Goal: Navigation & Orientation: Find specific page/section

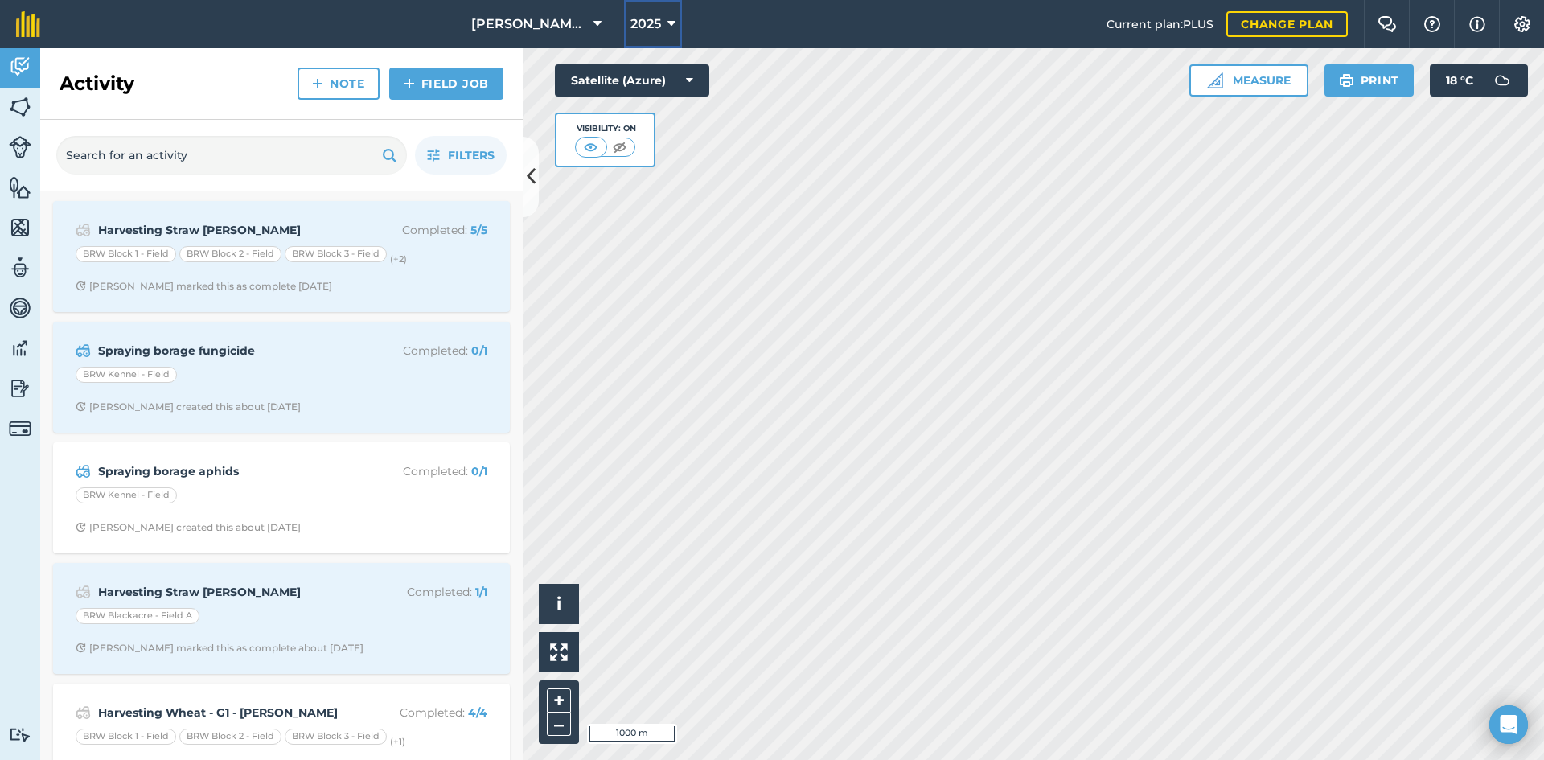
click at [651, 21] on span "2025" at bounding box center [645, 23] width 31 height 19
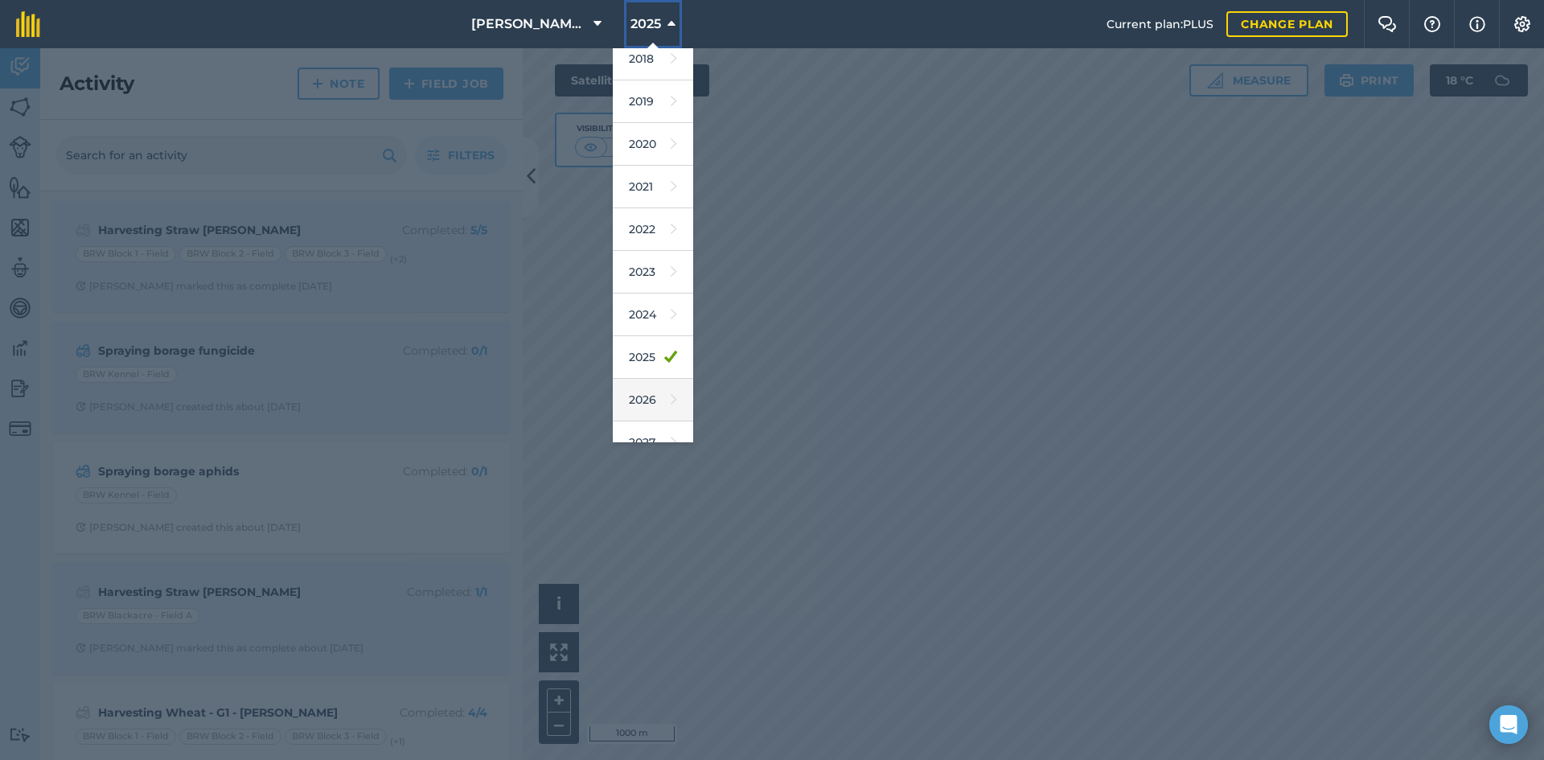
scroll to position [75, 0]
click at [639, 383] on link "2026" at bounding box center [653, 378] width 80 height 43
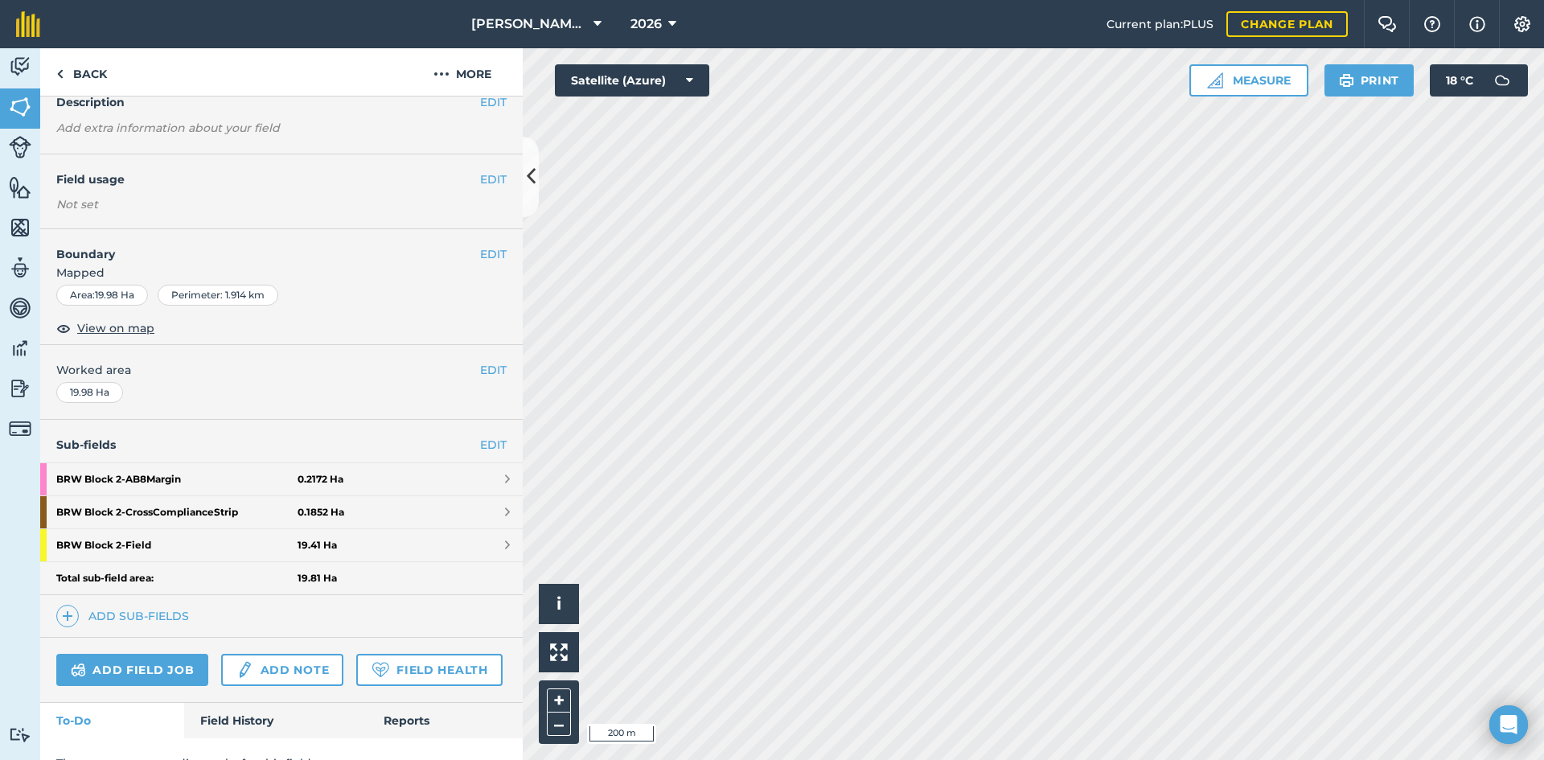
scroll to position [148, 0]
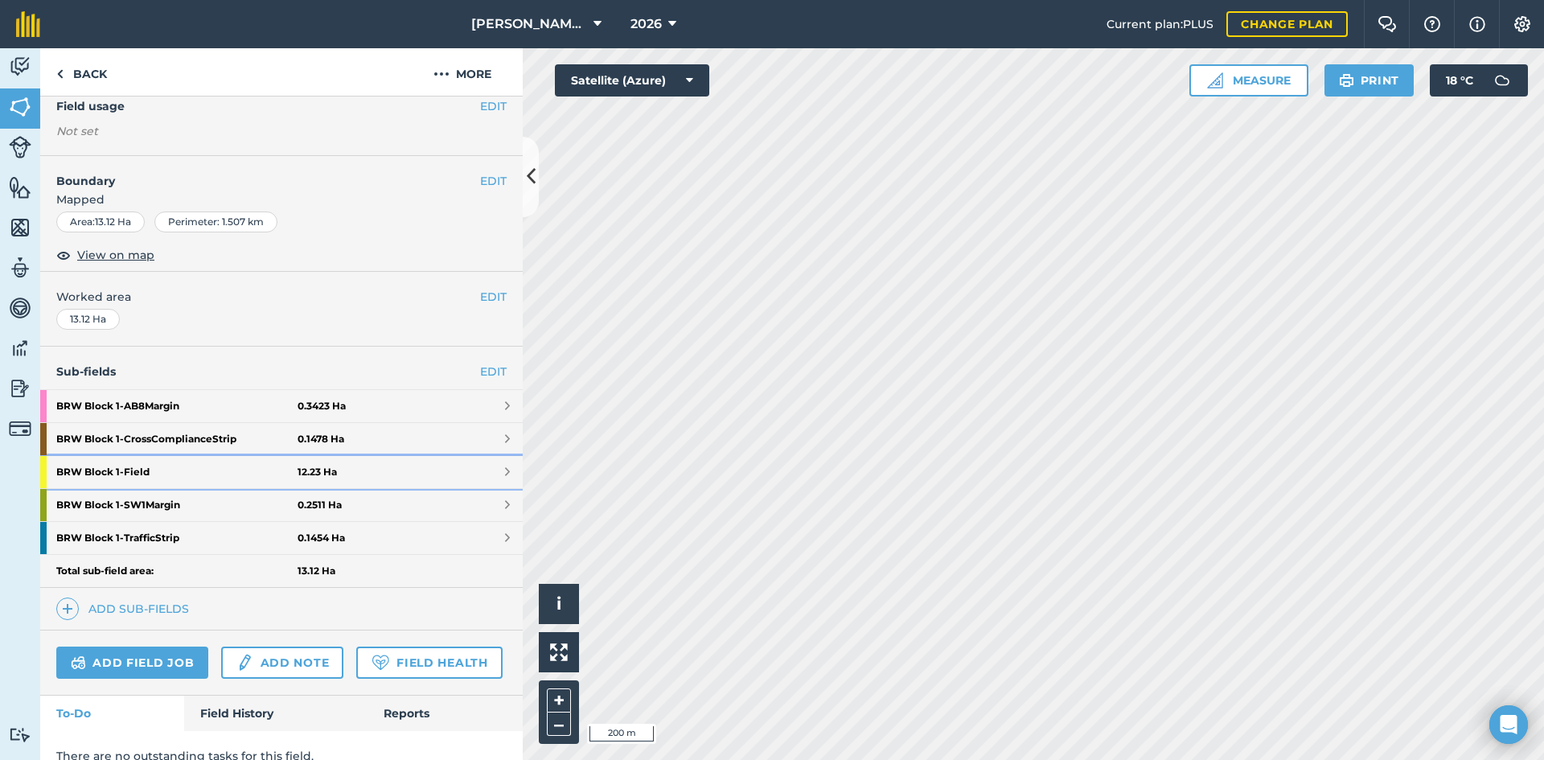
click at [211, 469] on strong "BRW Block 1 - Field" at bounding box center [176, 472] width 241 height 32
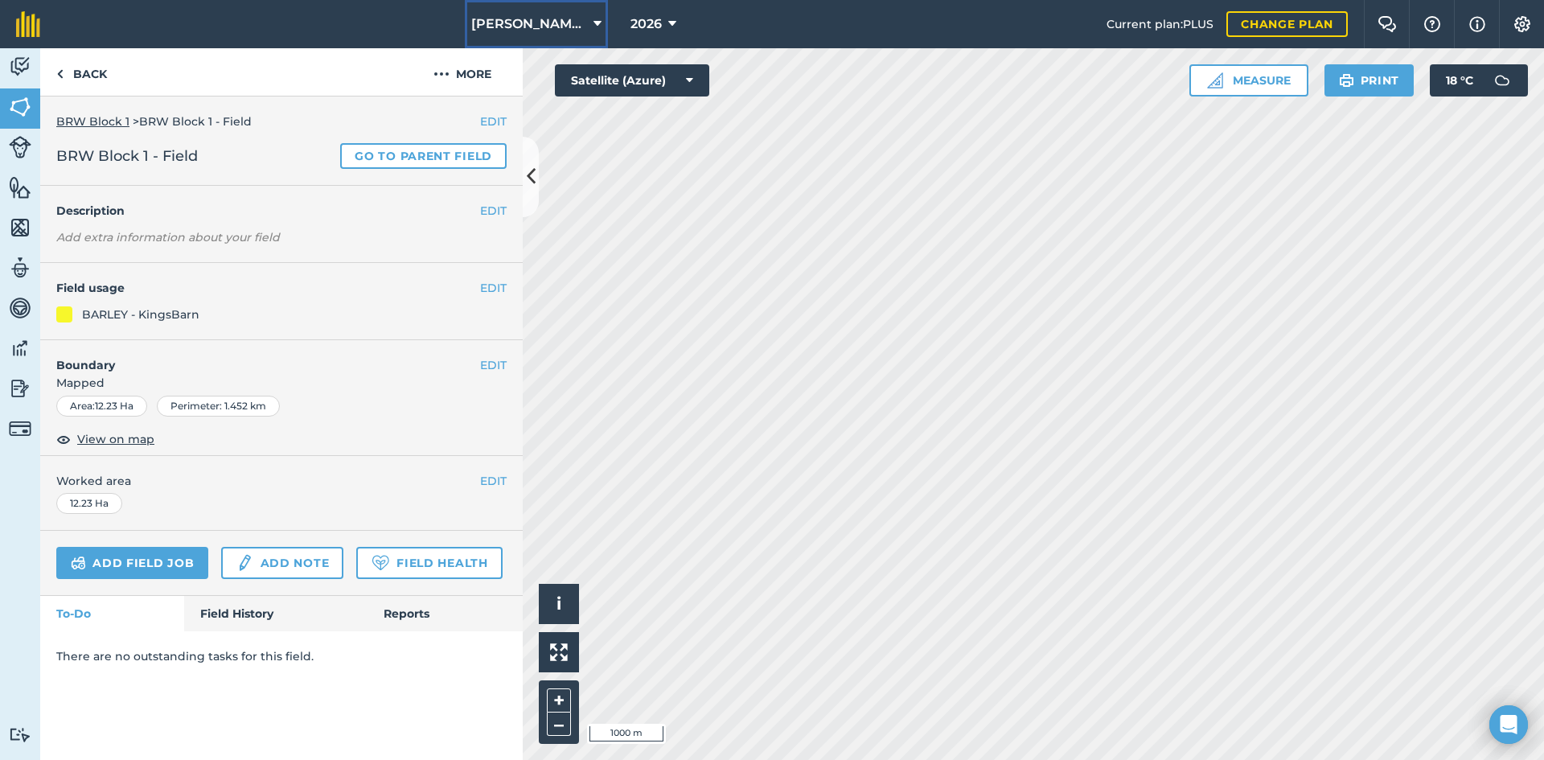
click at [585, 30] on span "[PERSON_NAME] (Brownings) Limited" at bounding box center [529, 23] width 116 height 19
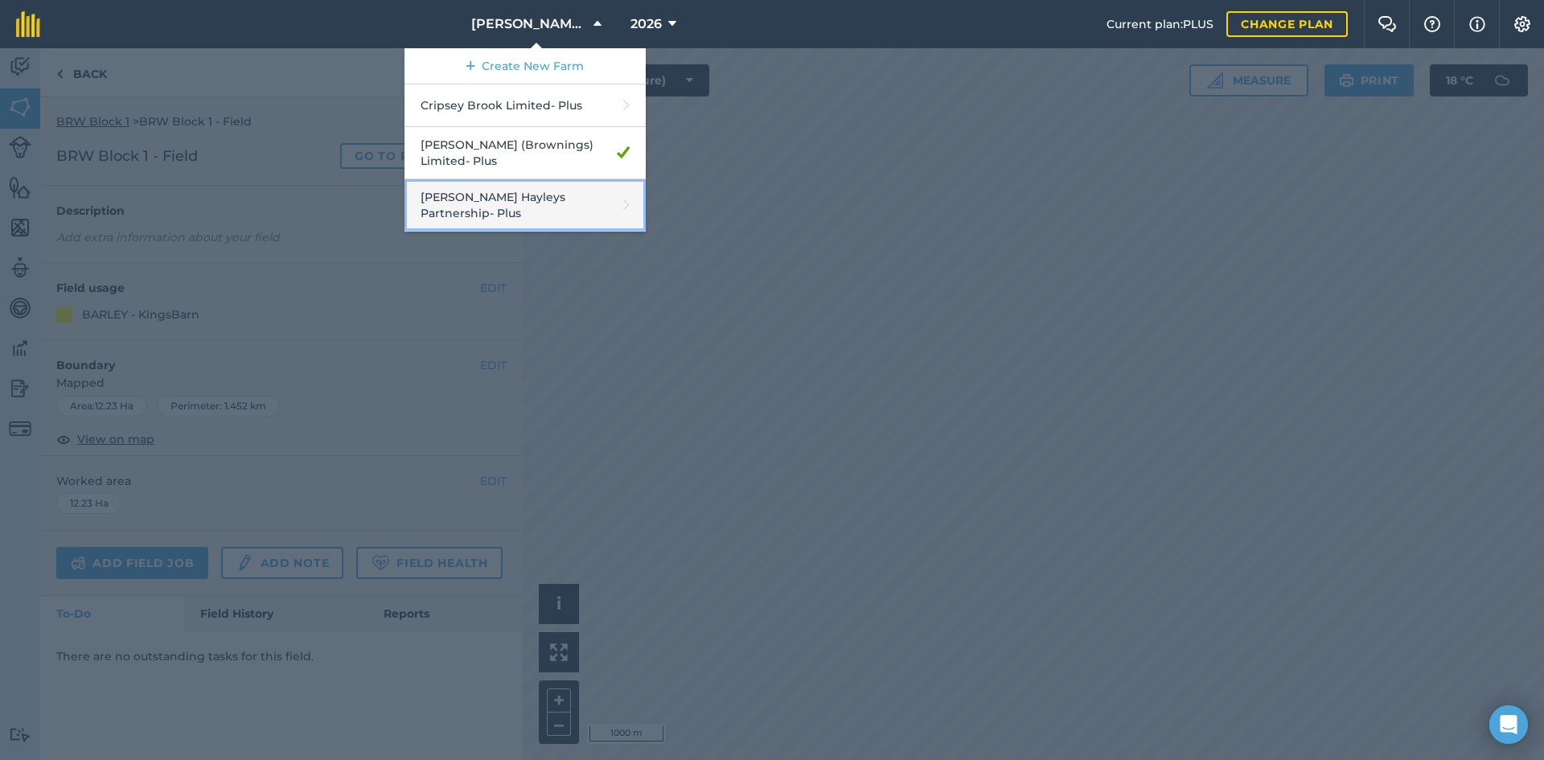
click at [512, 197] on link "[PERSON_NAME] Hayleys Partnership - Plus" at bounding box center [524, 205] width 241 height 52
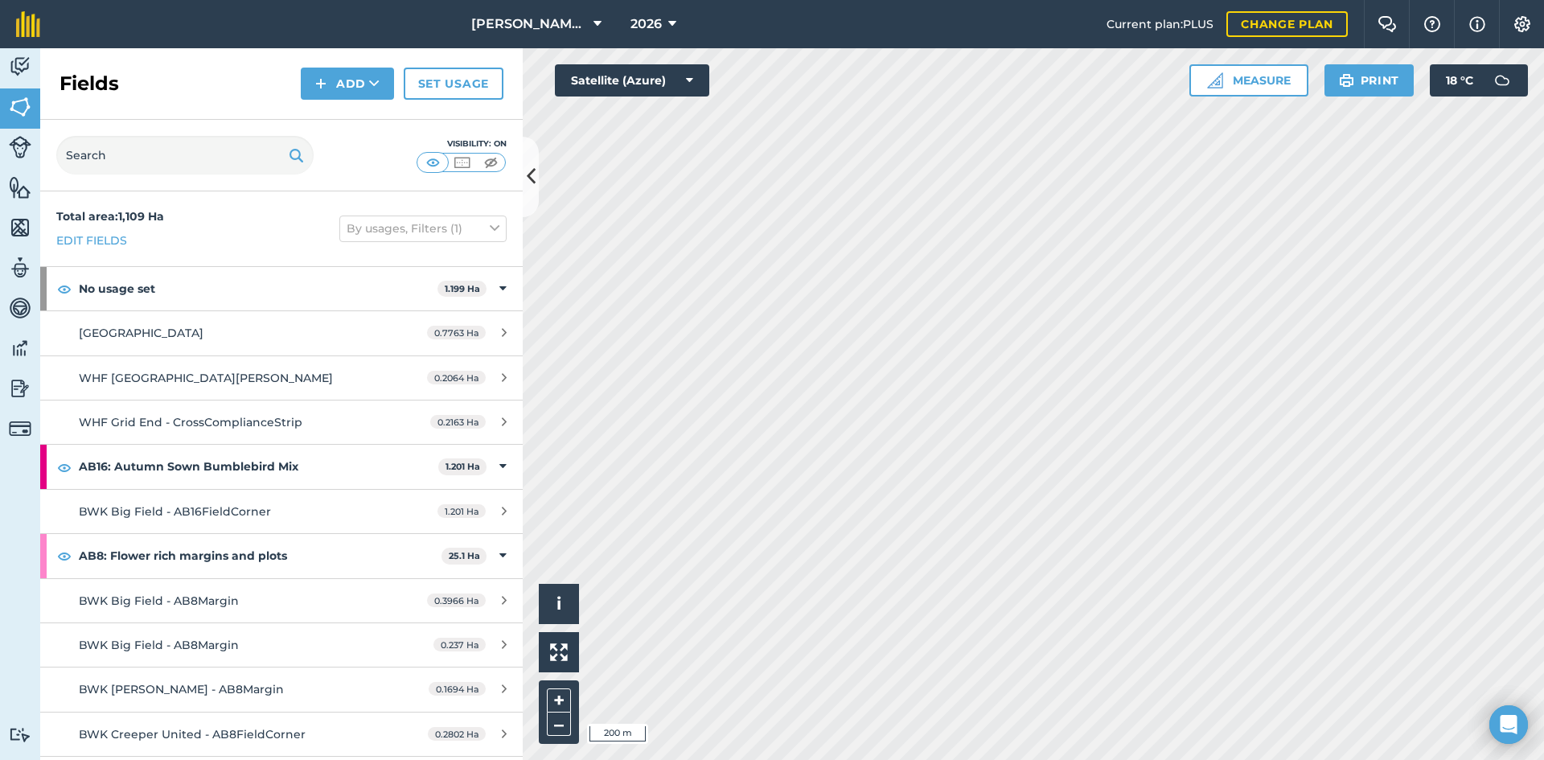
click at [1493, 25] on div "[PERSON_NAME] Hayleys Partnership 2026 Current plan : PLUS Change plan Farm Cha…" at bounding box center [772, 380] width 1544 height 760
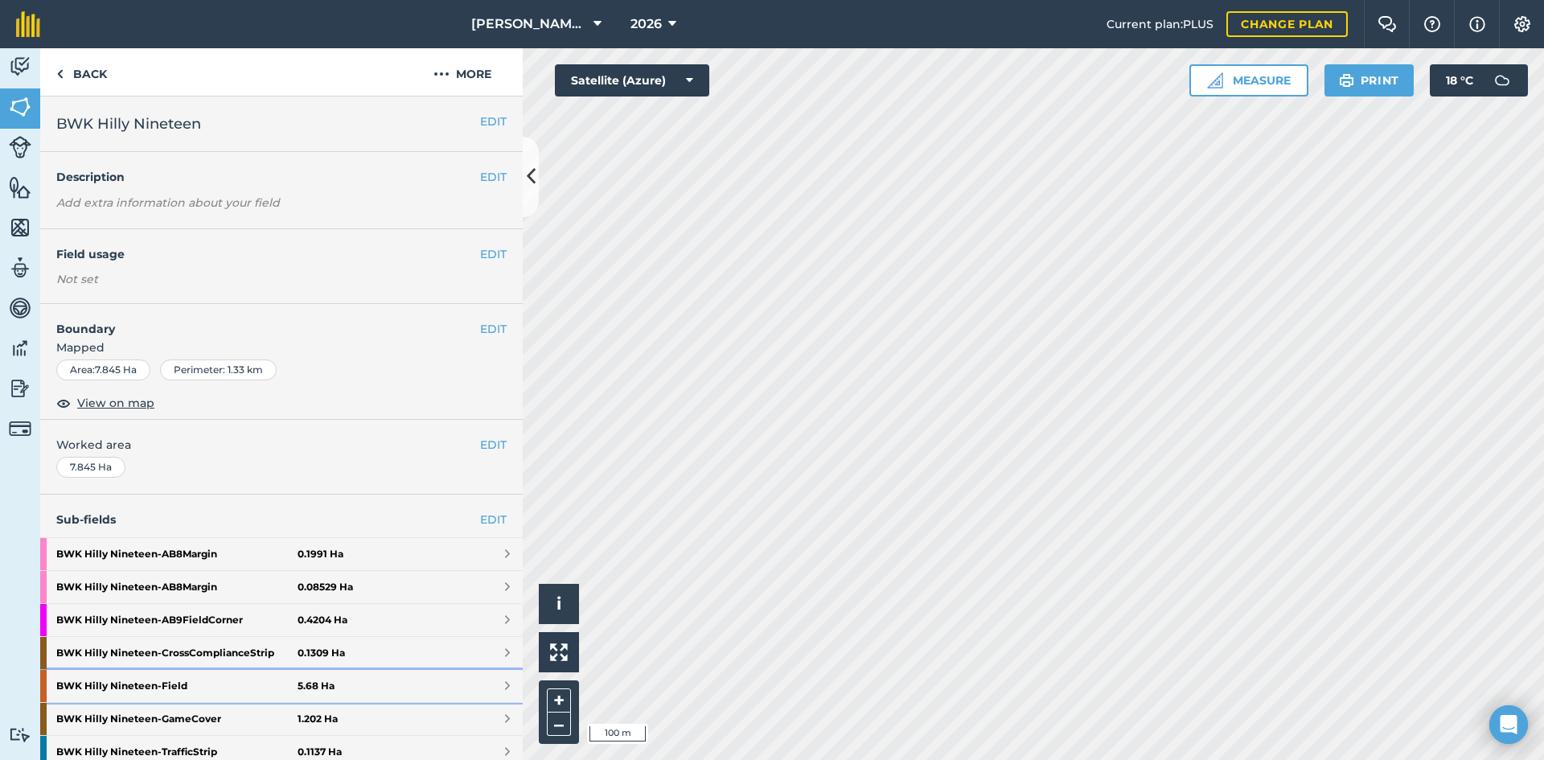
click at [244, 684] on strong "BWK Hilly Nineteen - Field" at bounding box center [176, 686] width 241 height 32
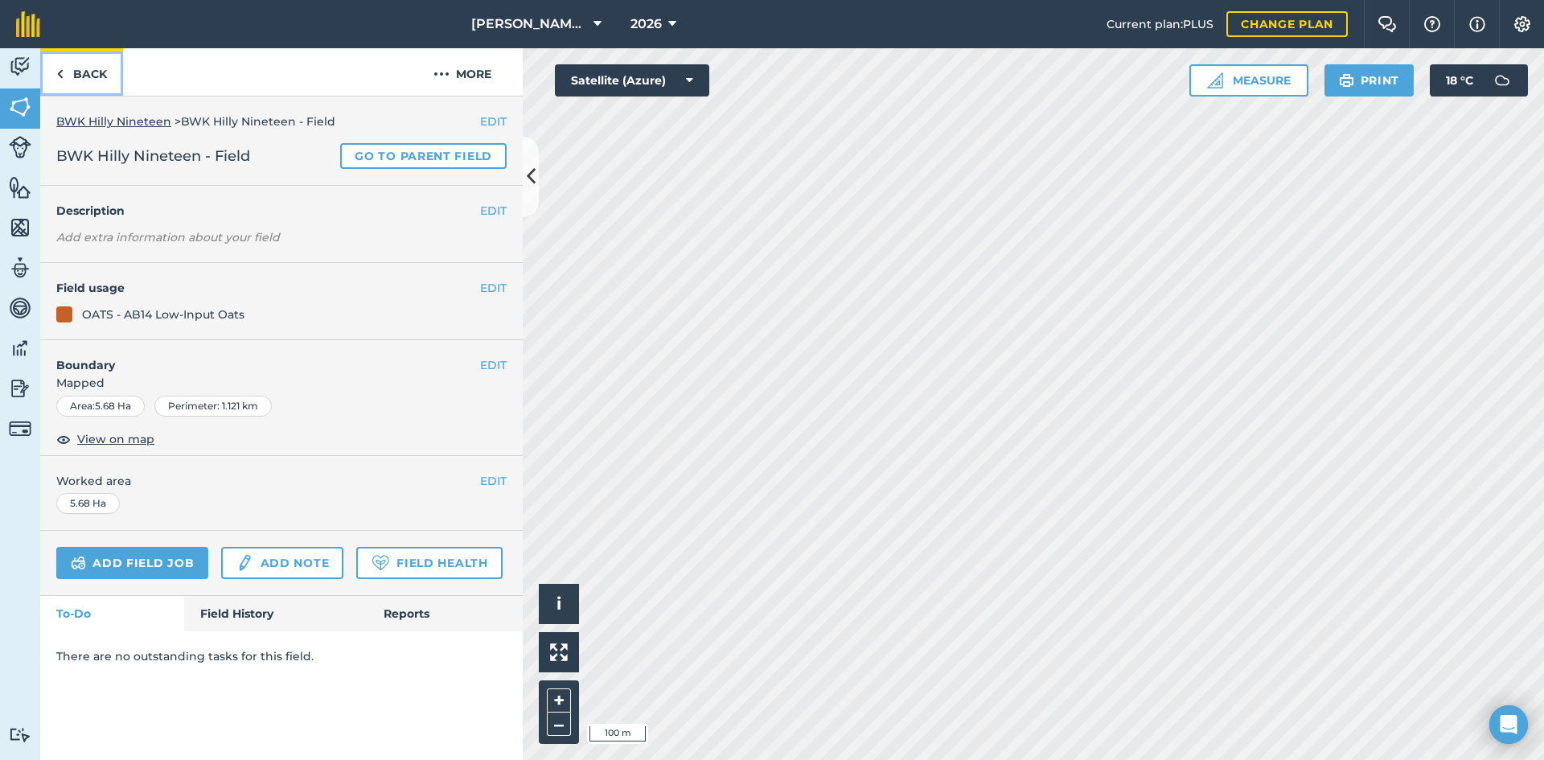
click at [69, 74] on link "Back" at bounding box center [81, 71] width 83 height 47
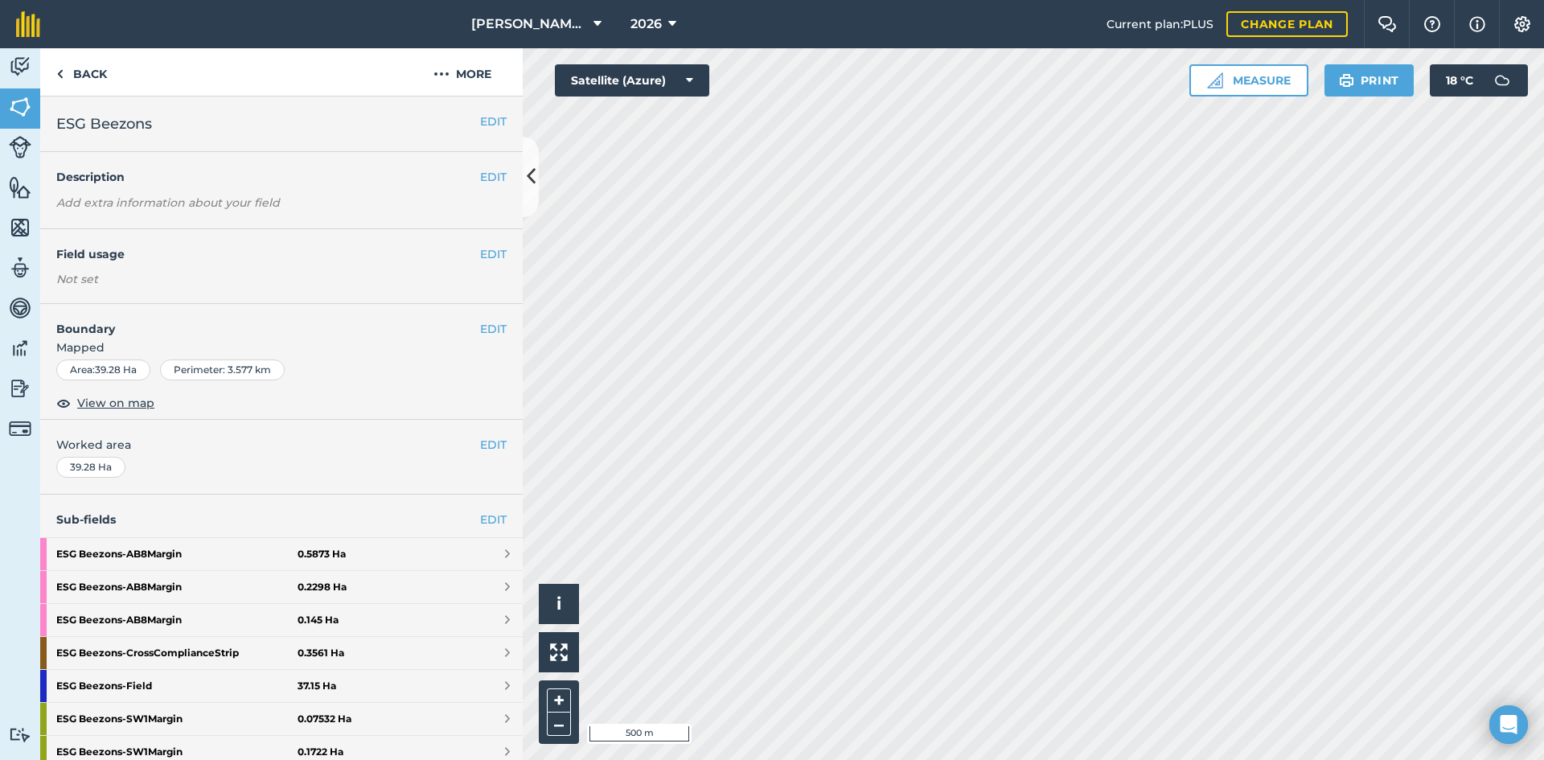
scroll to position [80, 0]
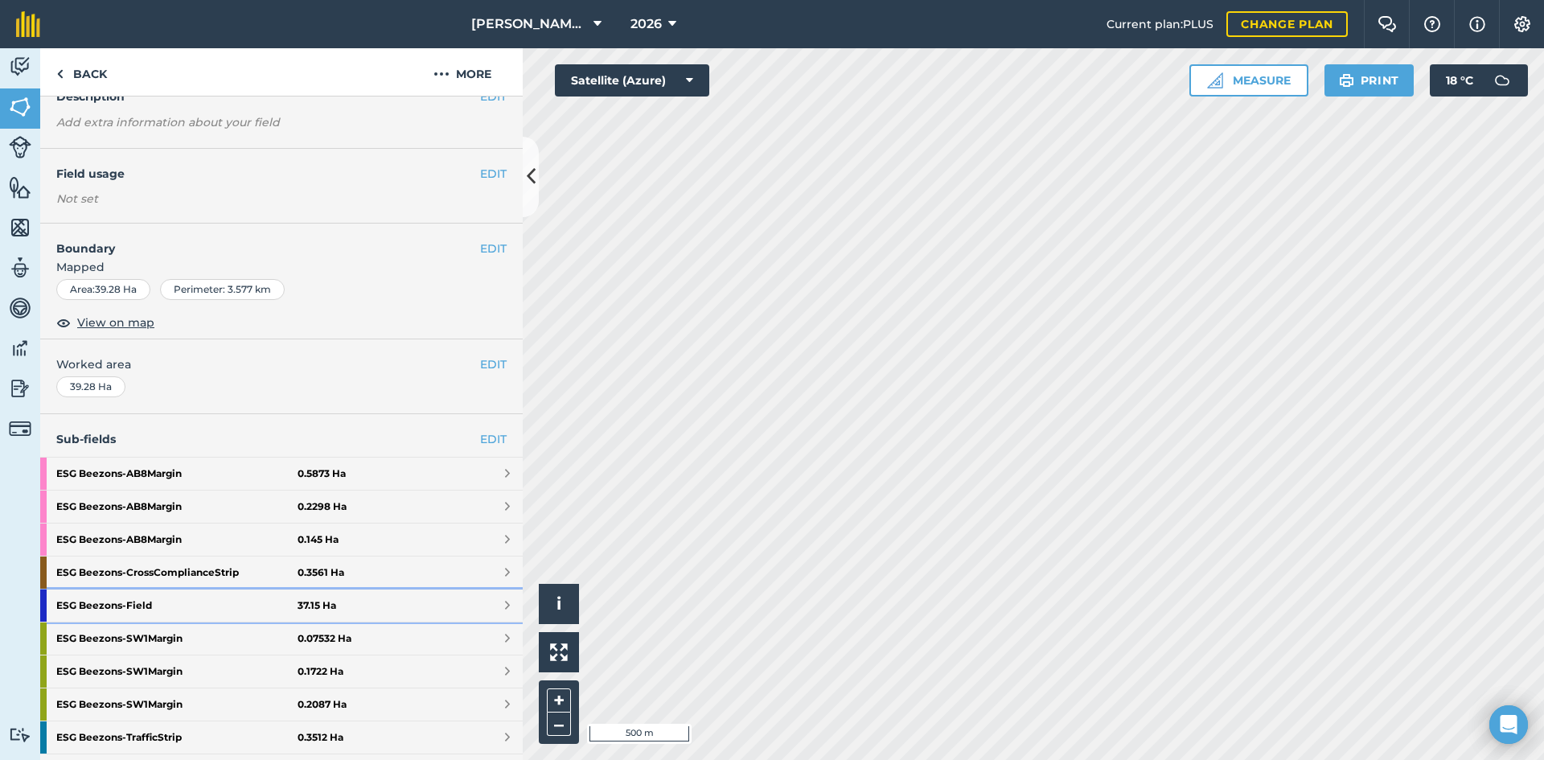
click at [237, 604] on strong "ESG Beezons - Field" at bounding box center [176, 605] width 241 height 32
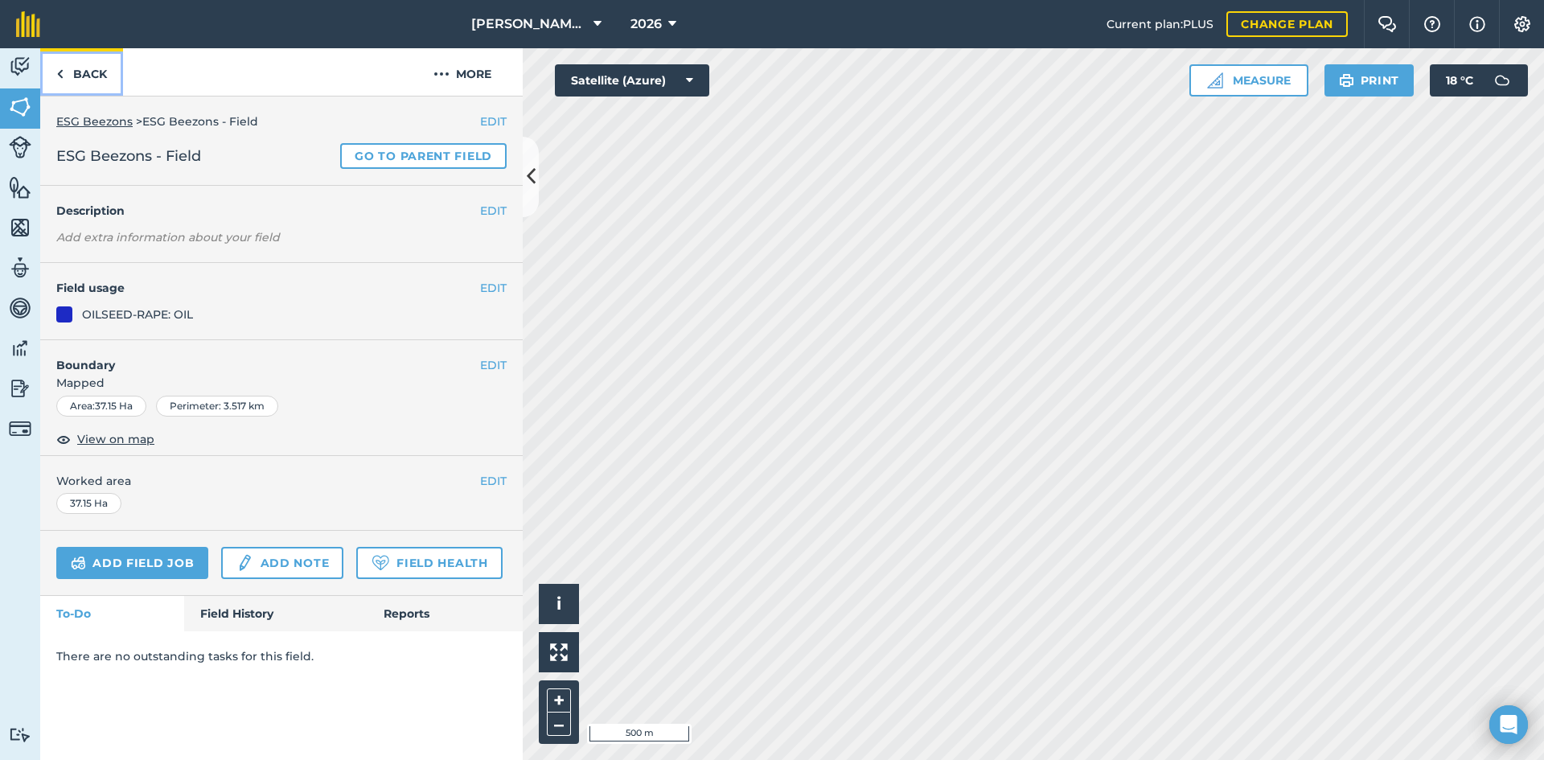
click at [90, 78] on link "Back" at bounding box center [81, 71] width 83 height 47
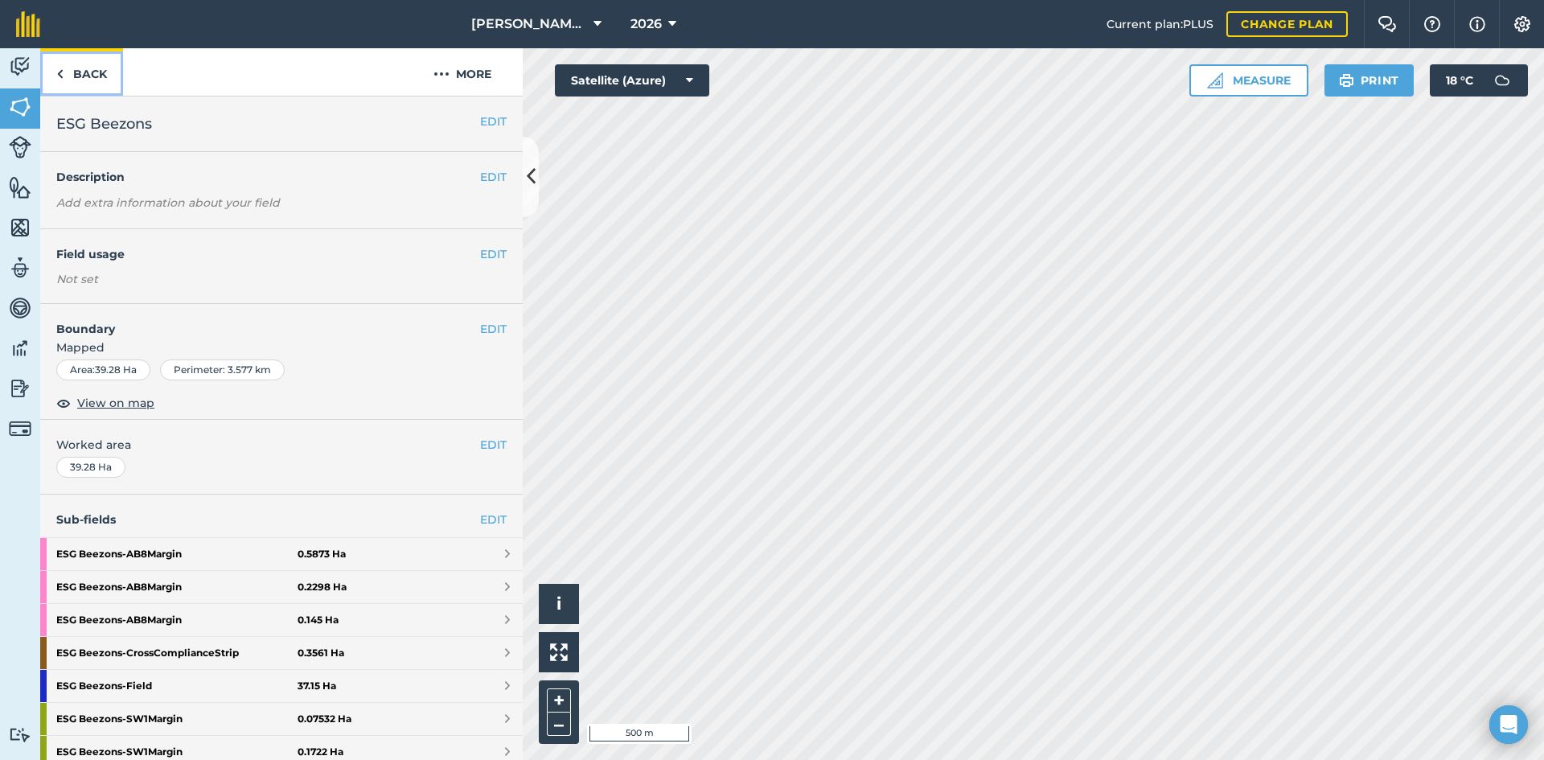
click at [69, 72] on link "Back" at bounding box center [81, 71] width 83 height 47
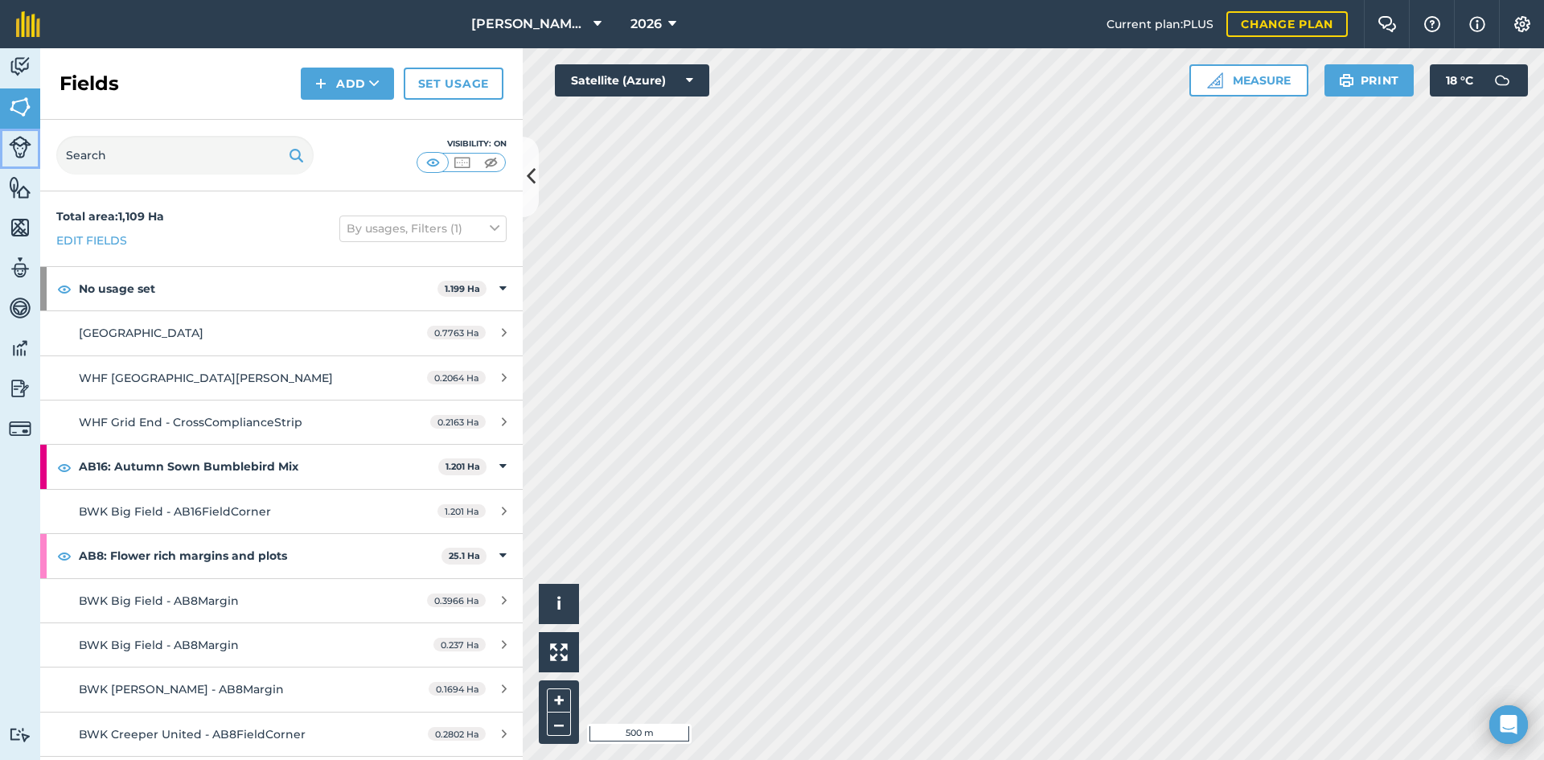
click at [24, 144] on img at bounding box center [20, 147] width 23 height 23
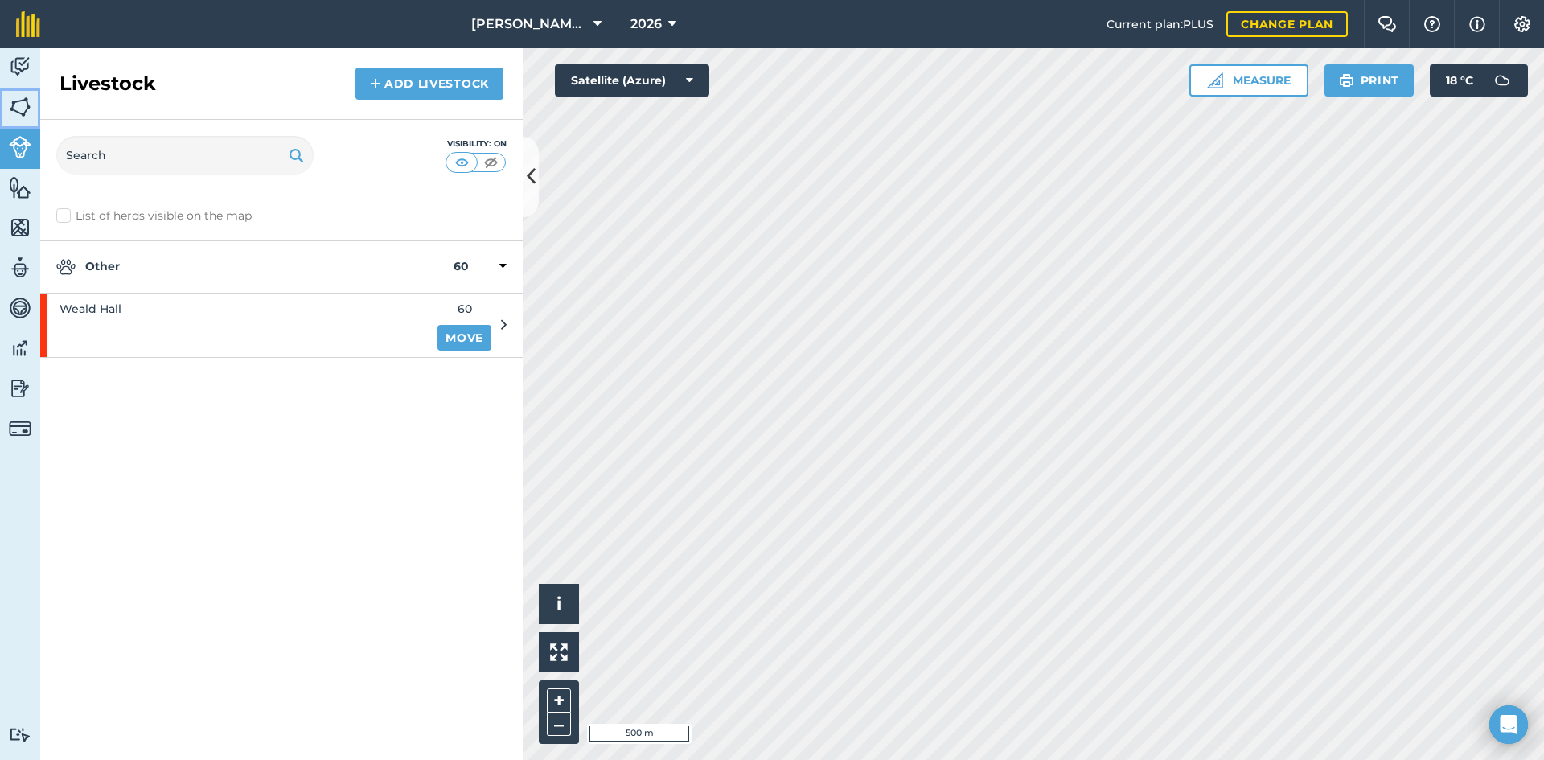
click at [26, 109] on img at bounding box center [20, 107] width 23 height 24
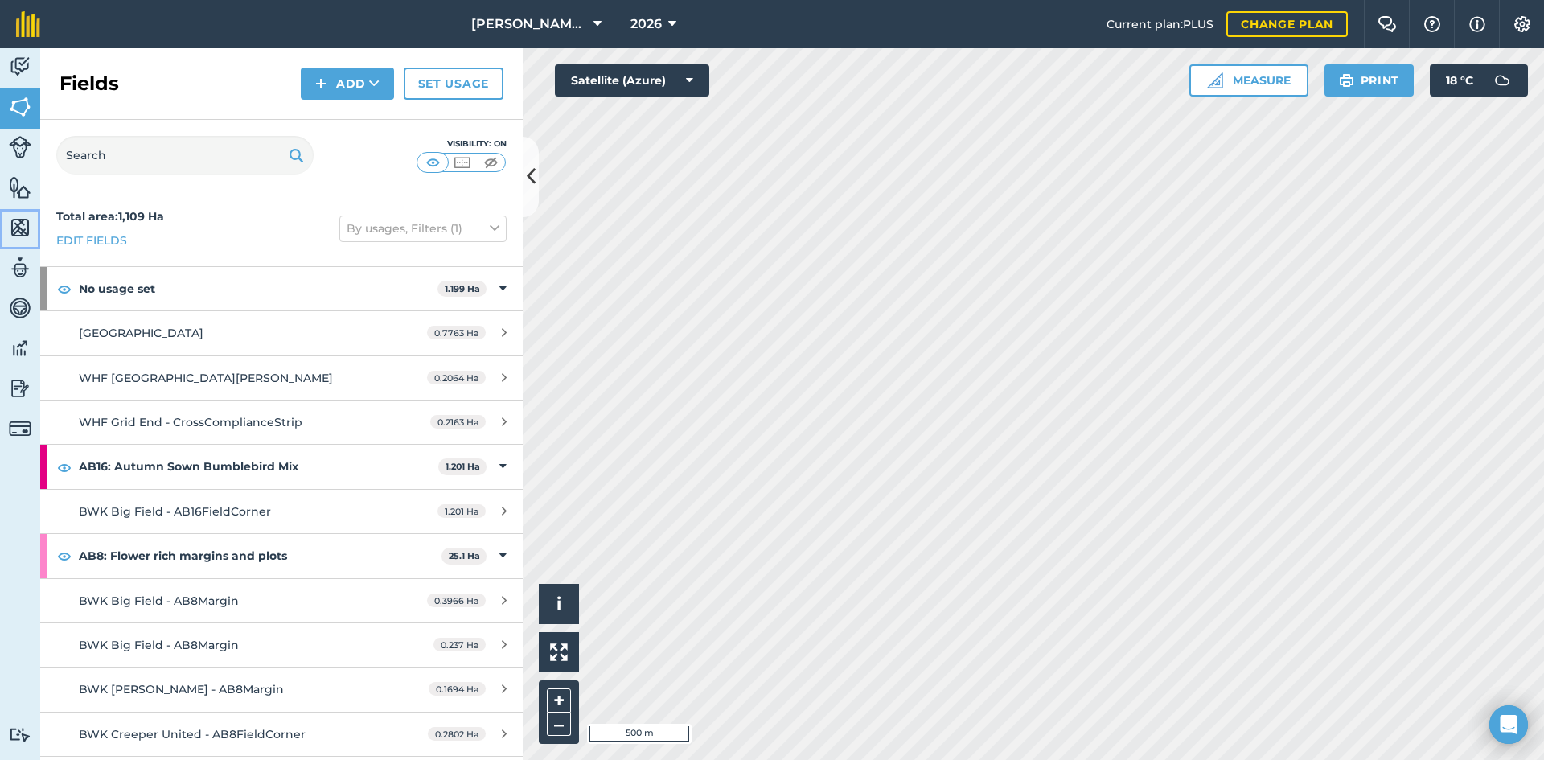
click at [17, 226] on img at bounding box center [20, 227] width 23 height 24
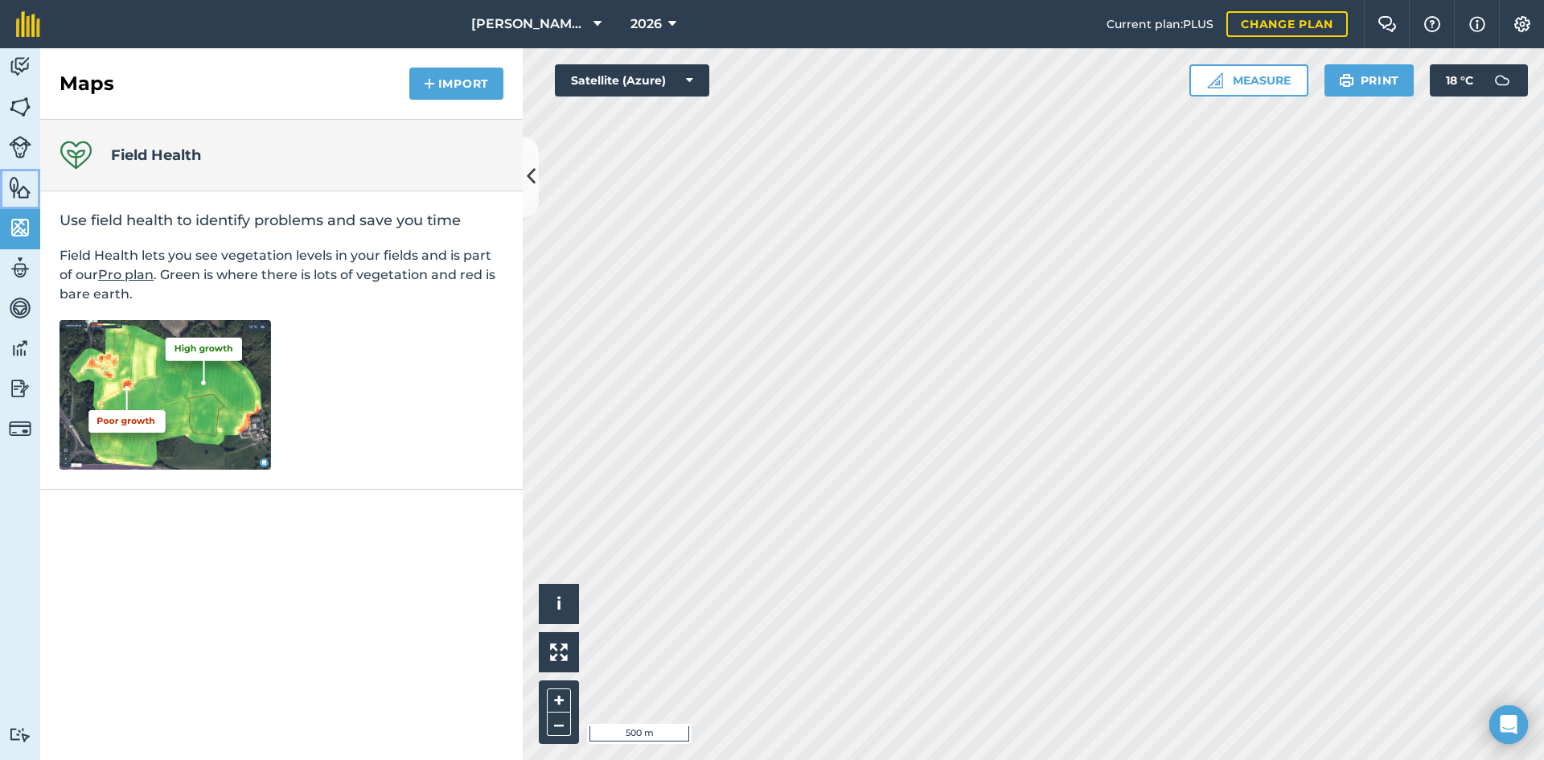
click at [18, 192] on img at bounding box center [20, 187] width 23 height 24
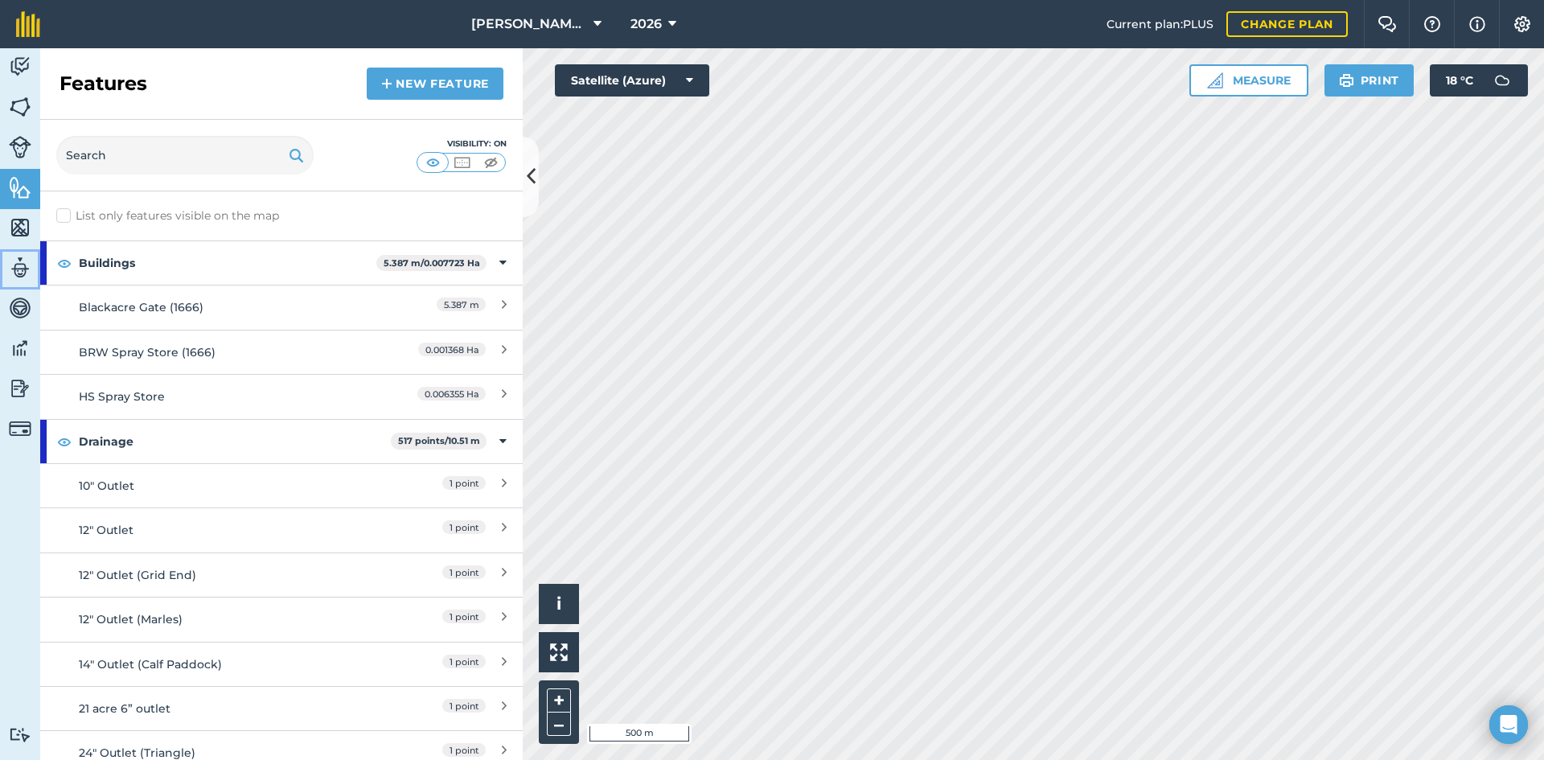
click at [10, 268] on img at bounding box center [20, 268] width 23 height 24
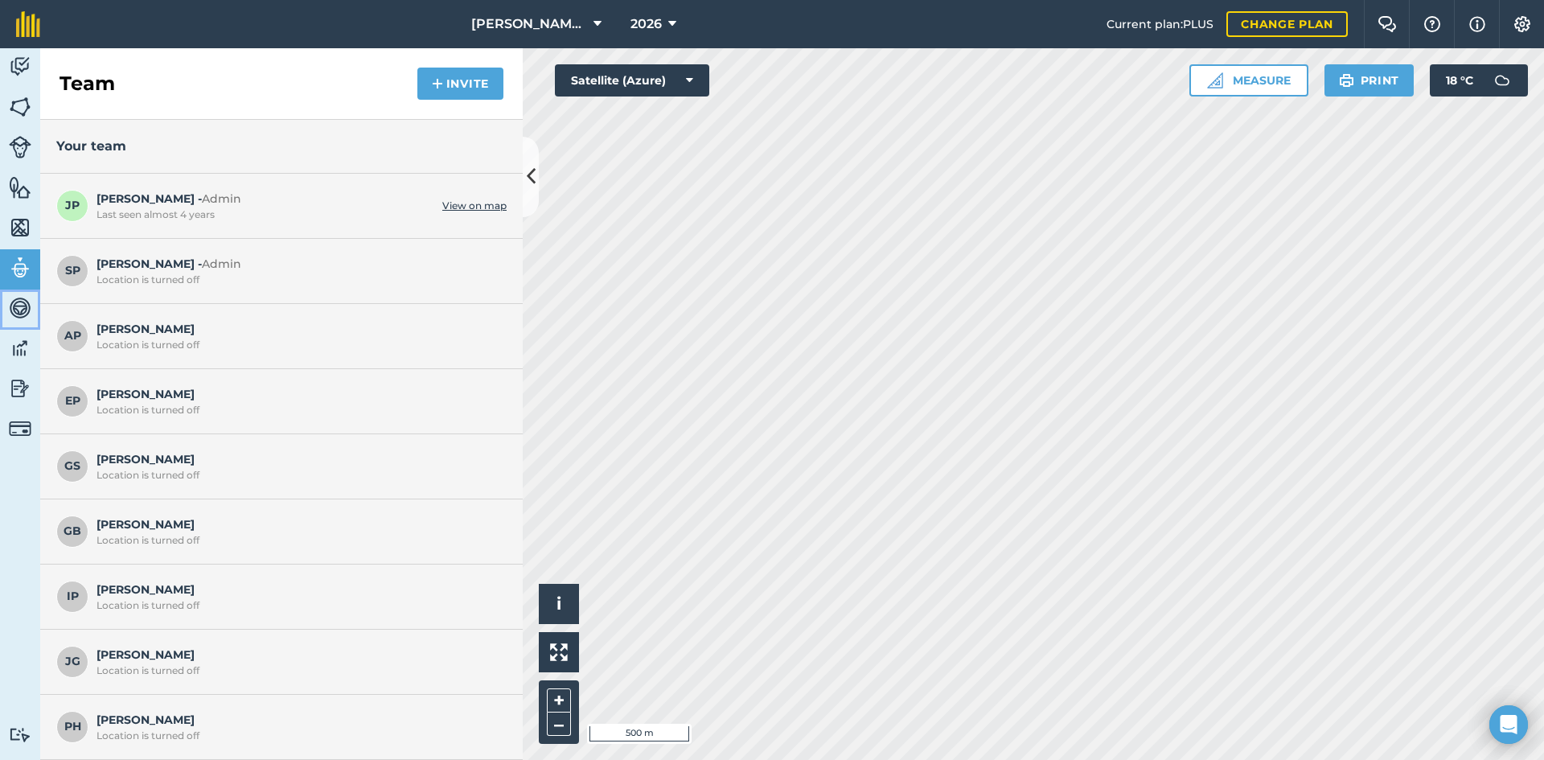
click at [15, 309] on img at bounding box center [20, 308] width 23 height 24
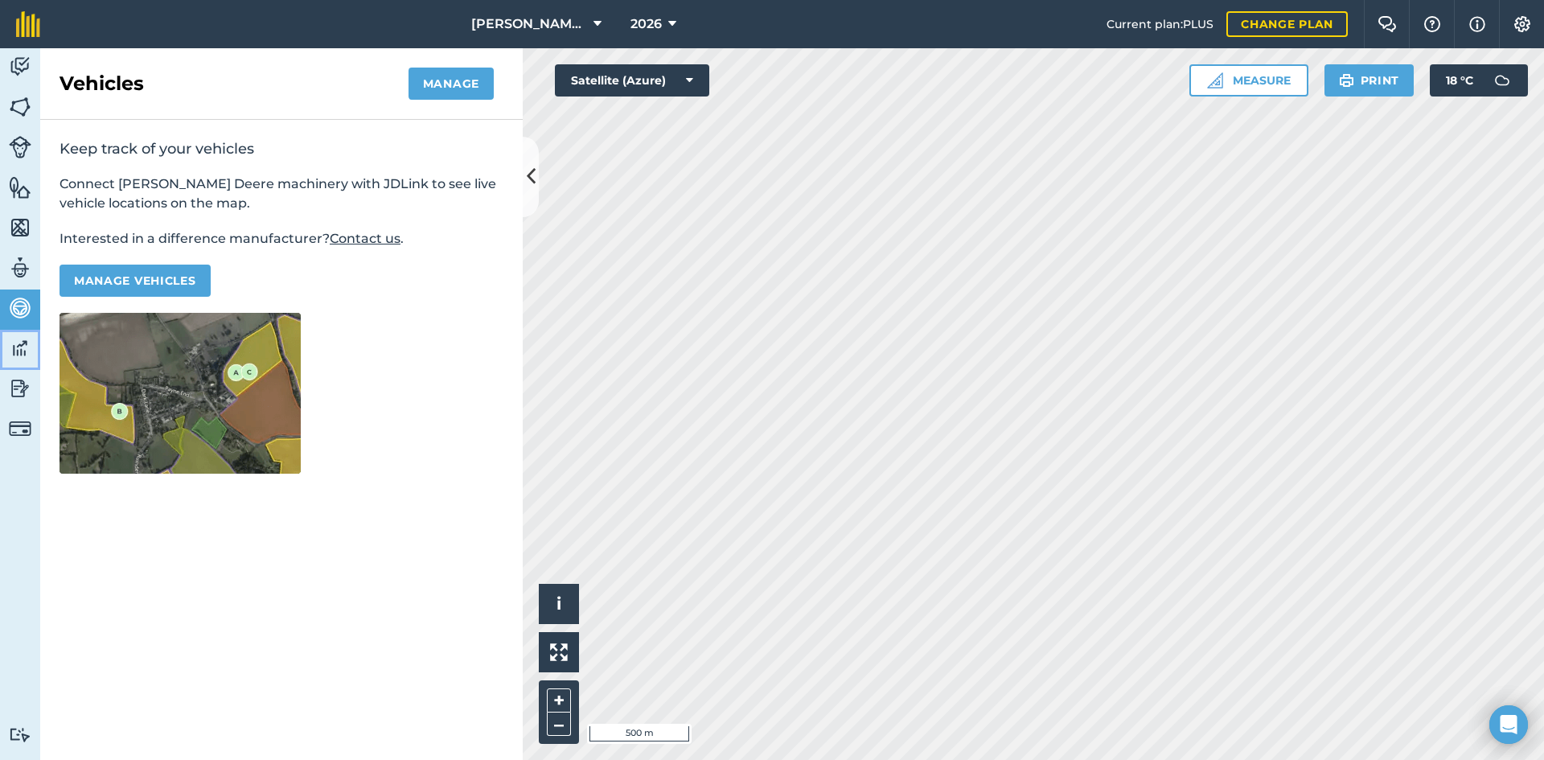
click at [16, 350] on img at bounding box center [20, 348] width 23 height 24
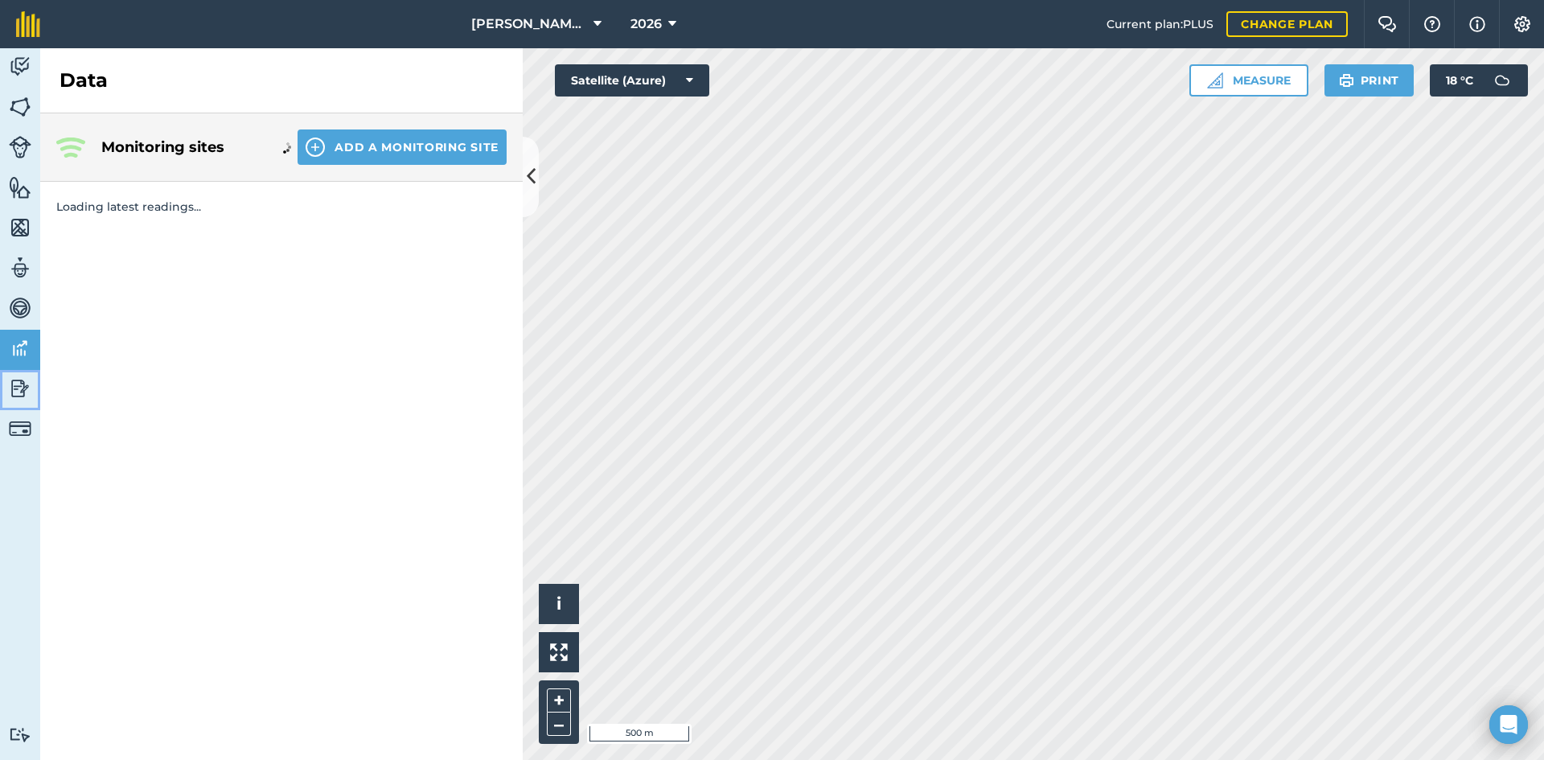
click at [18, 392] on img at bounding box center [20, 388] width 23 height 24
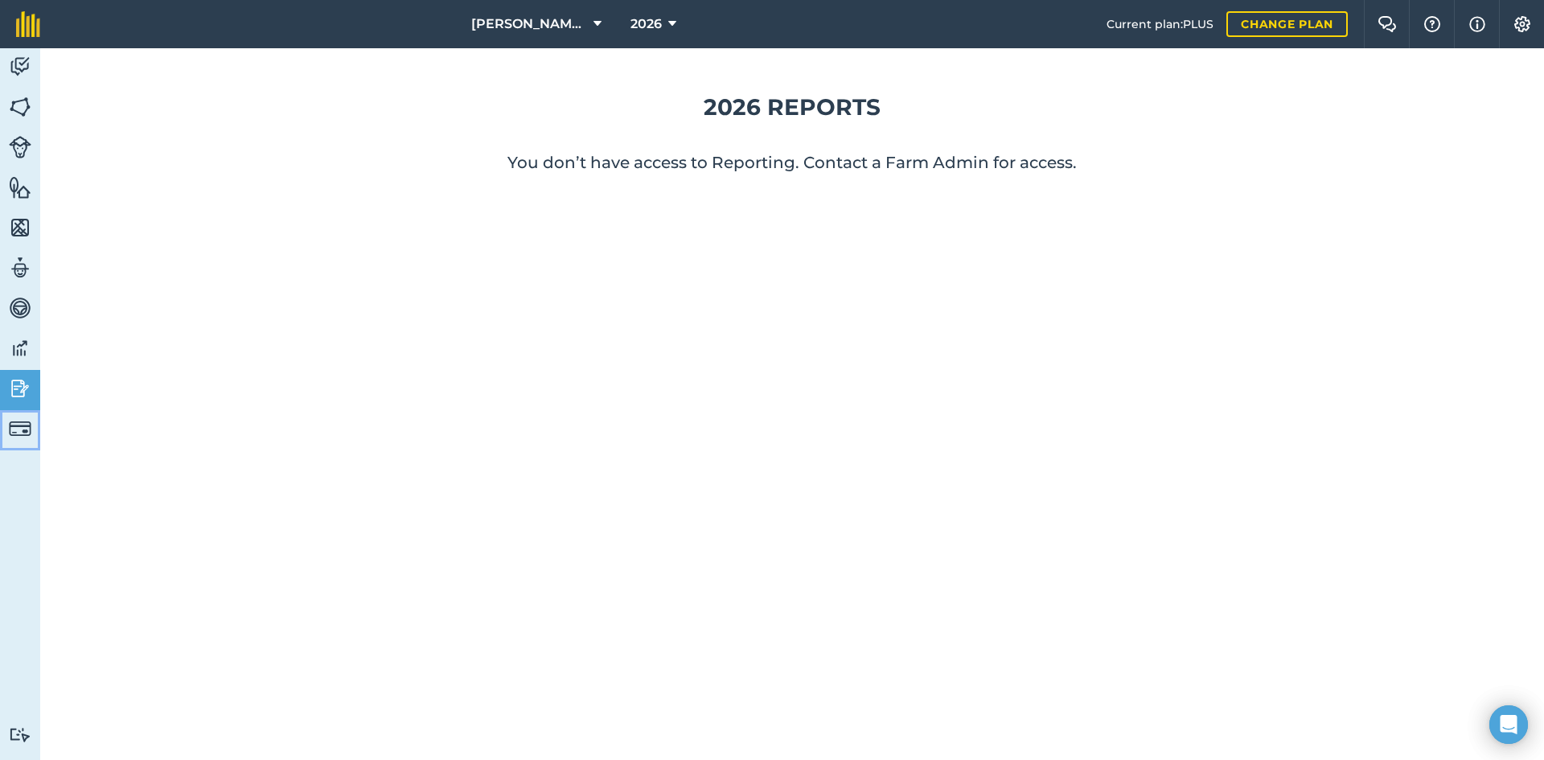
click at [19, 430] on img at bounding box center [20, 428] width 23 height 23
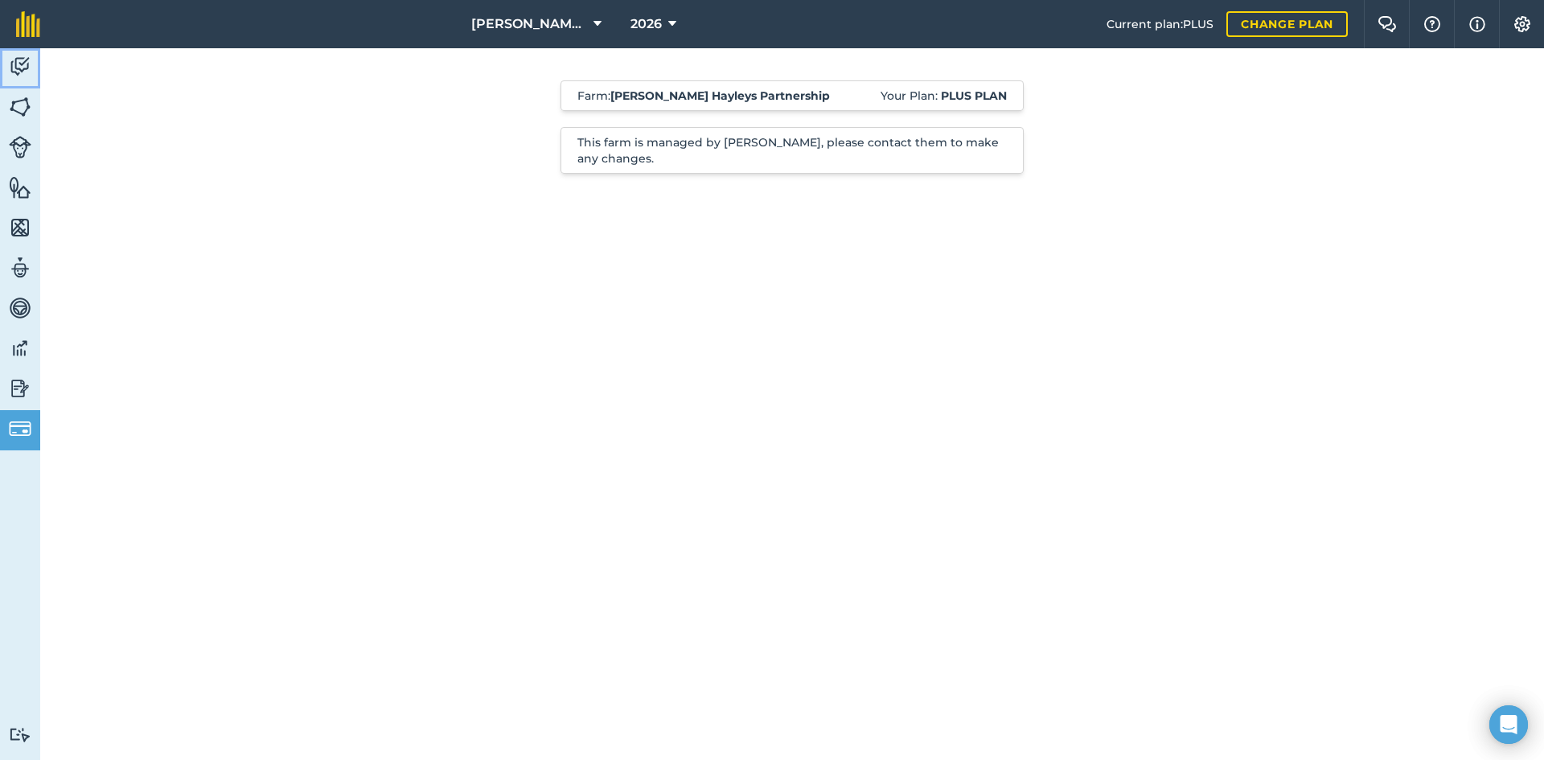
click at [27, 71] on img at bounding box center [20, 67] width 23 height 24
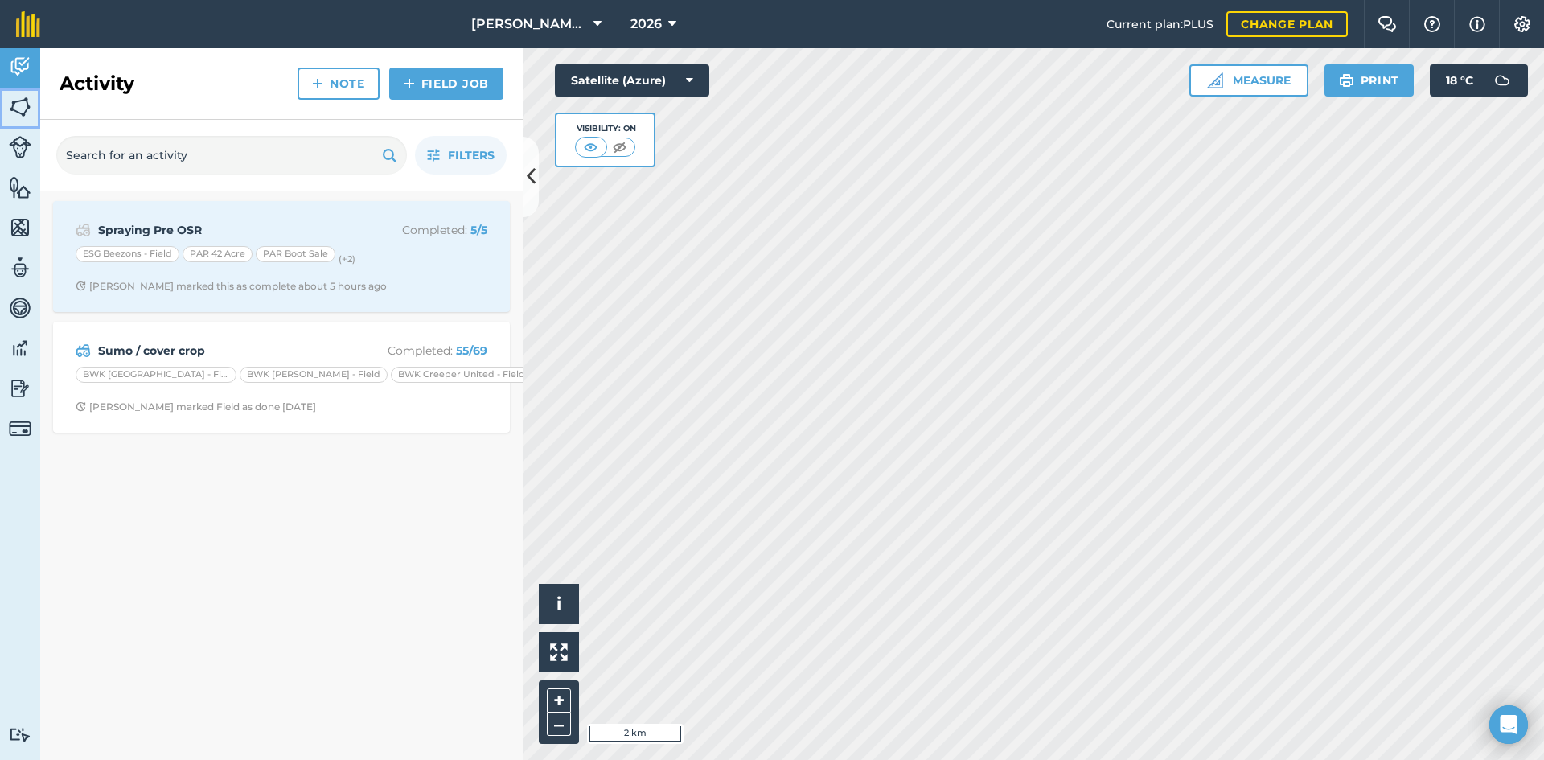
click at [21, 106] on img at bounding box center [20, 107] width 23 height 24
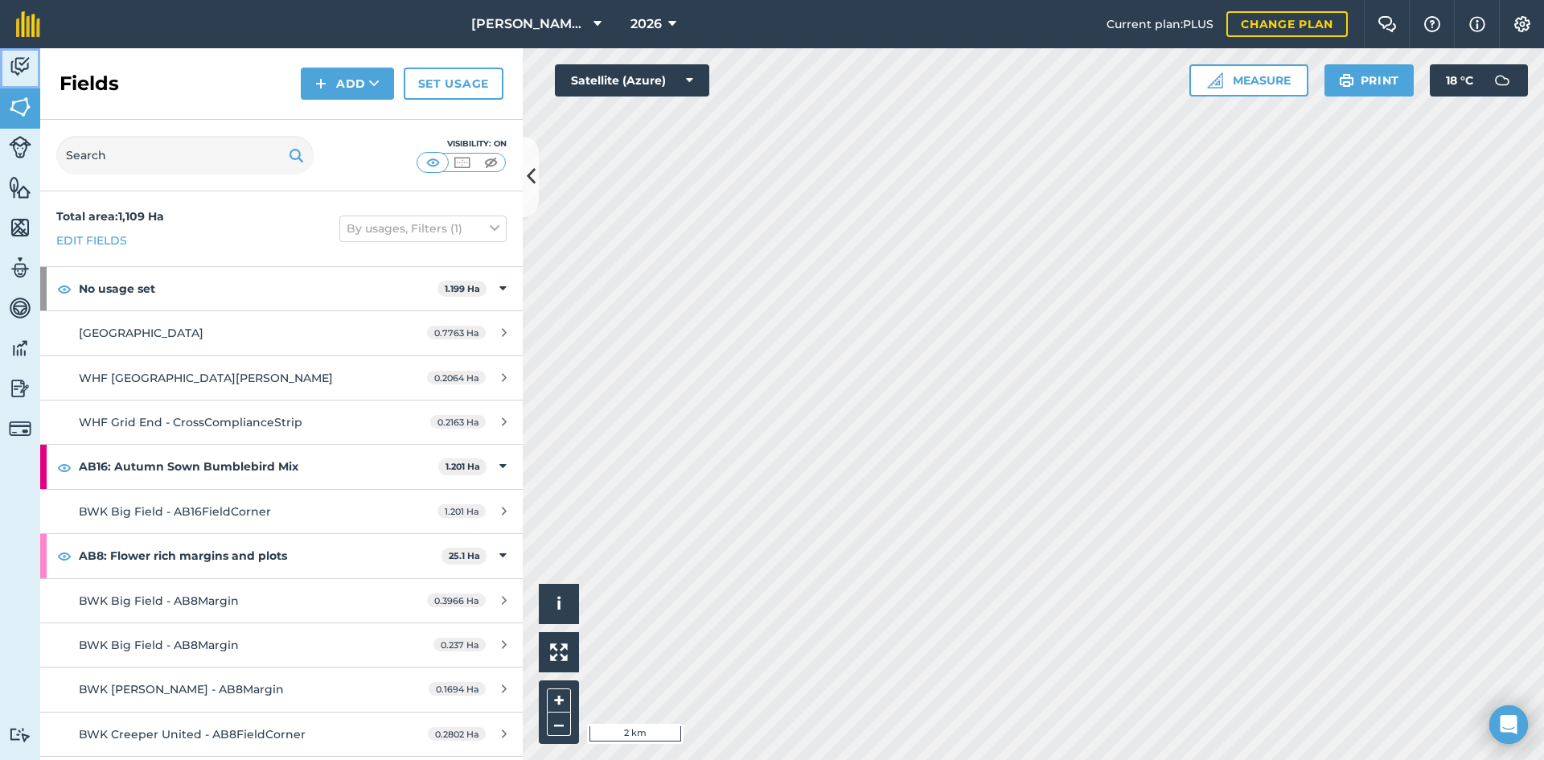
click at [22, 72] on img at bounding box center [20, 67] width 23 height 24
